Goal: Use online tool/utility

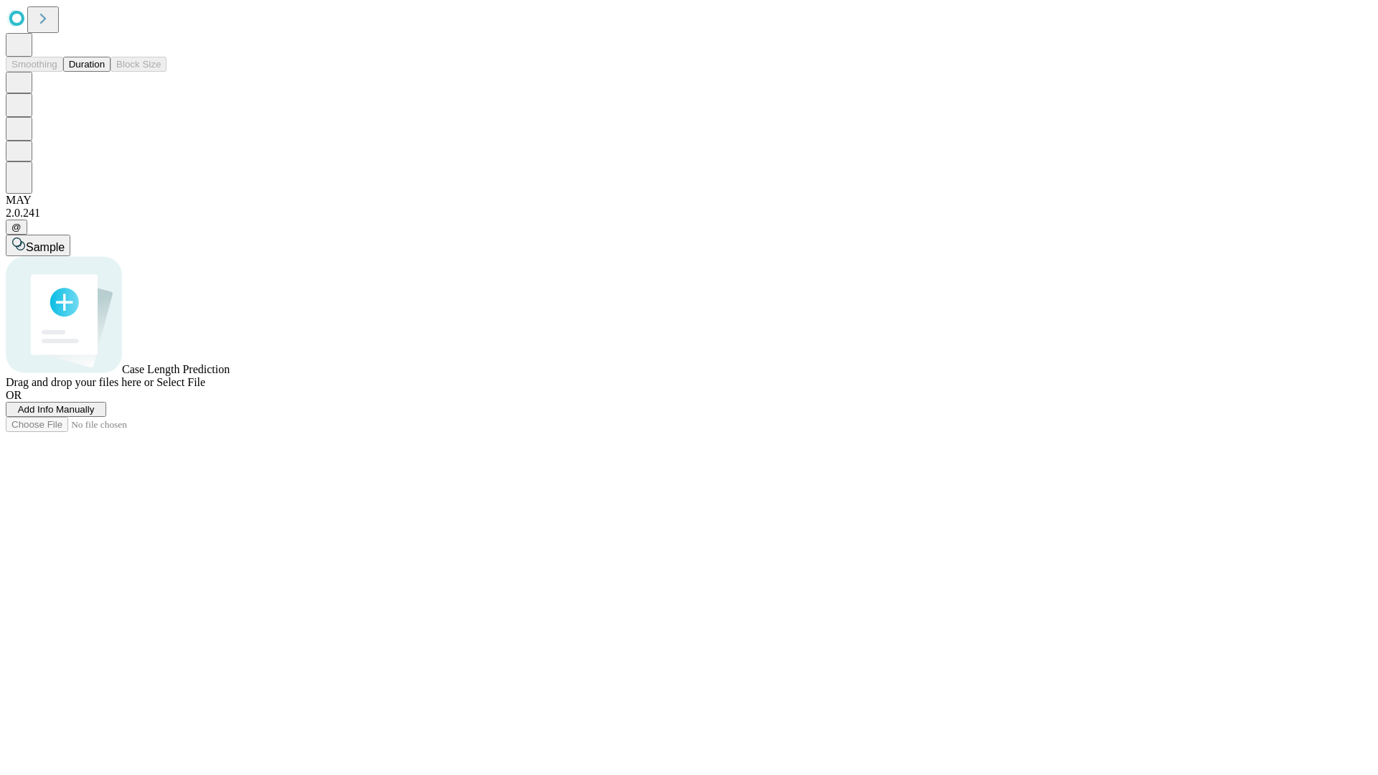
click at [105, 72] on button "Duration" at bounding box center [86, 64] width 47 height 15
click at [95, 415] on span "Add Info Manually" at bounding box center [56, 409] width 77 height 11
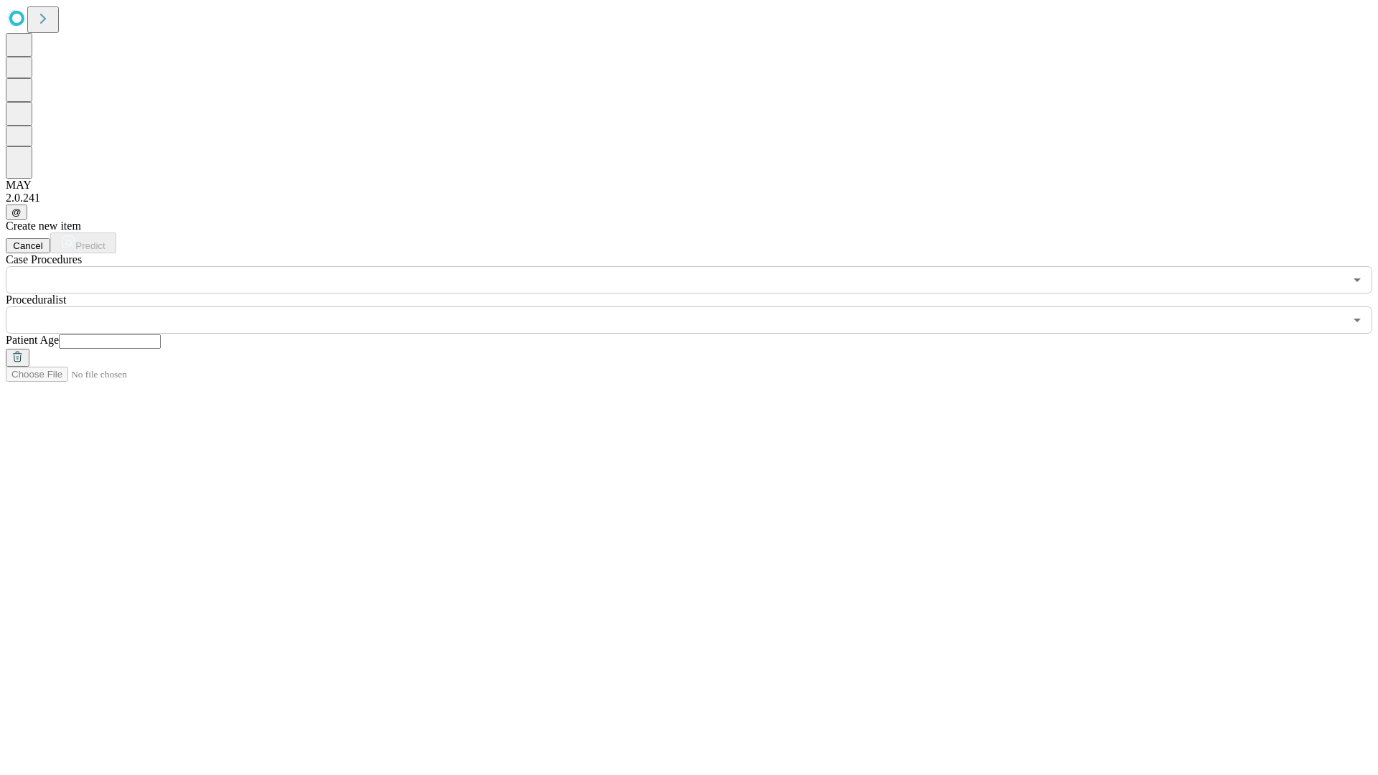
click at [161, 335] on input "text" at bounding box center [110, 342] width 102 height 14
type input "**"
click at [699, 307] on input "text" at bounding box center [675, 320] width 1339 height 27
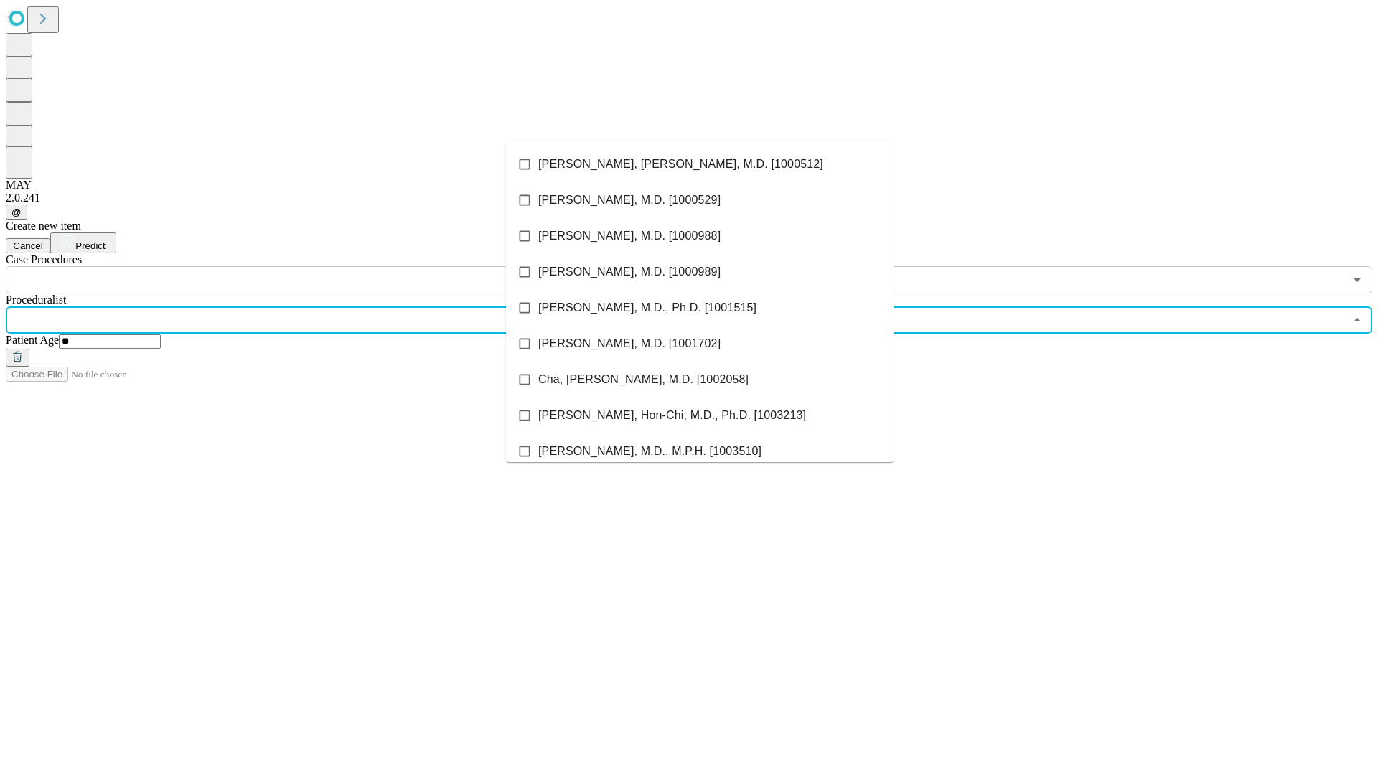
click at [700, 164] on li "[PERSON_NAME], [PERSON_NAME], M.D. [1000512]" at bounding box center [700, 164] width 388 height 36
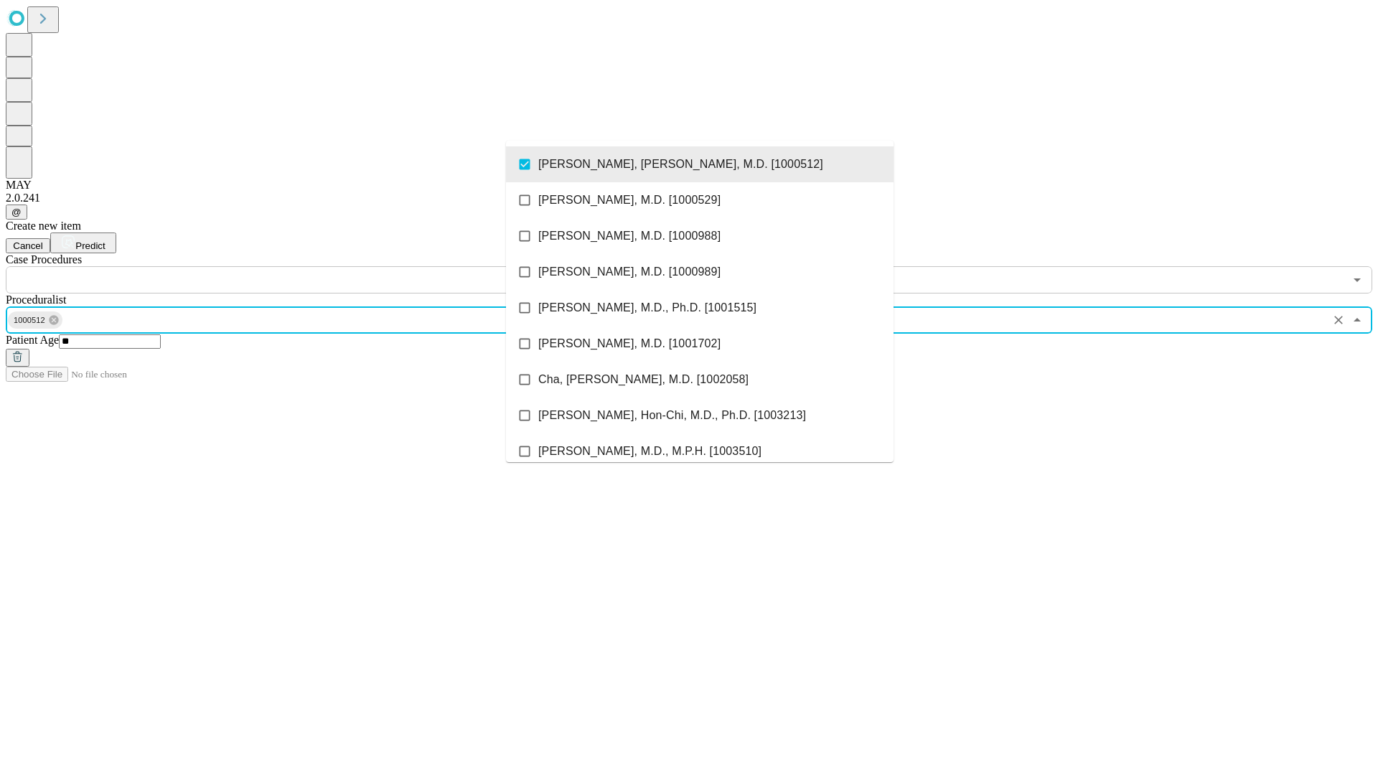
click at [302, 266] on input "text" at bounding box center [675, 279] width 1339 height 27
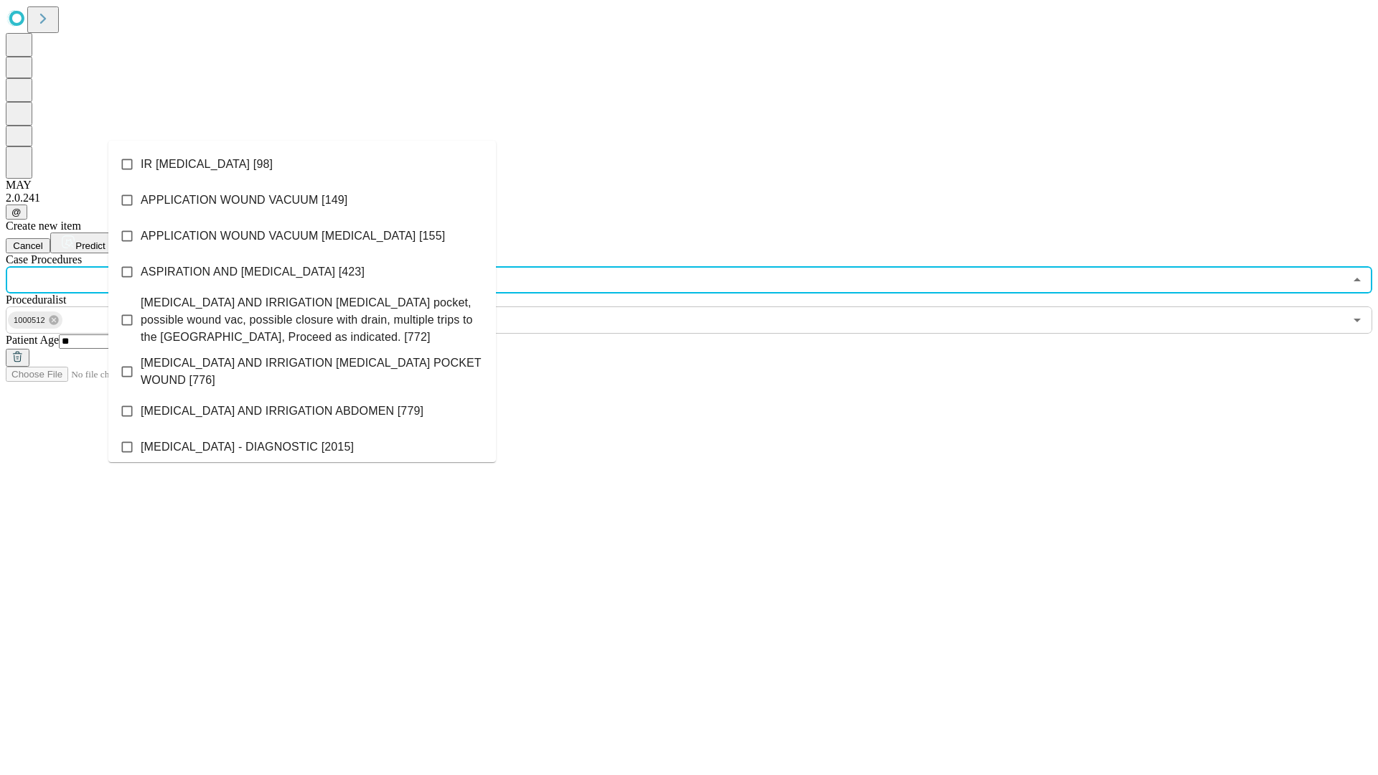
click at [302, 164] on li "IR [MEDICAL_DATA] [98]" at bounding box center [302, 164] width 388 height 36
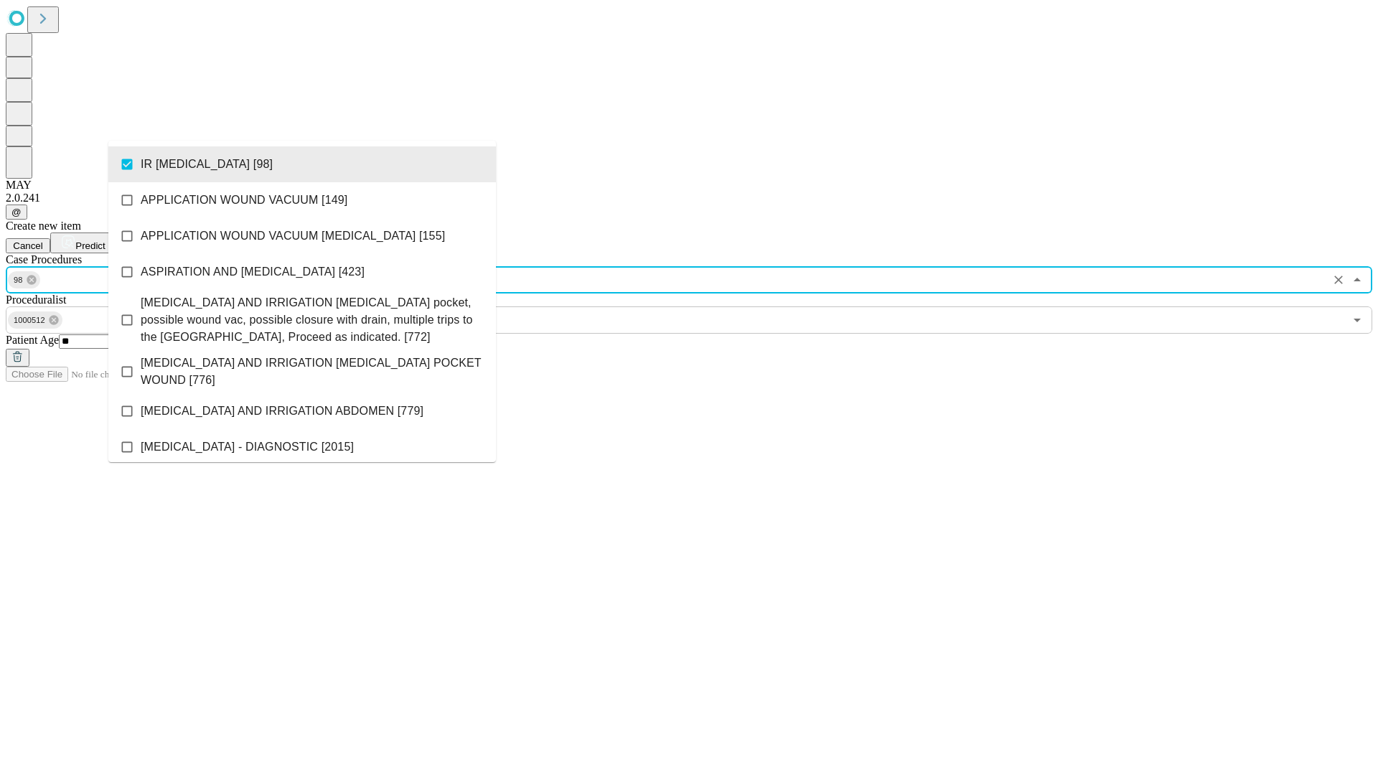
click at [105, 240] on span "Predict" at bounding box center [89, 245] width 29 height 11
